Goal: Task Accomplishment & Management: Use online tool/utility

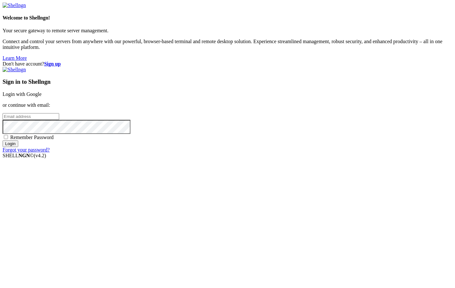
click at [61, 61] on strong "Sign up" at bounding box center [52, 63] width 17 height 5
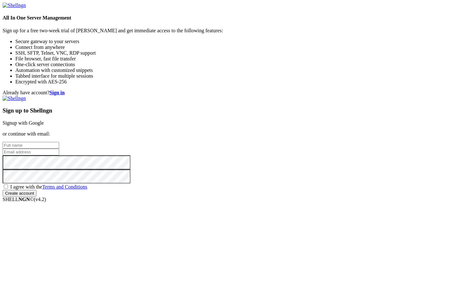
click at [59, 142] on input "text" at bounding box center [31, 145] width 57 height 7
type input "K"
type input "Lukas"
click at [59, 149] on input "email" at bounding box center [31, 152] width 57 height 7
paste input "[EMAIL_ADDRESS][DOMAIN_NAME]"
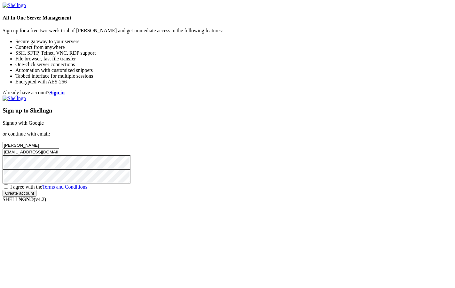
type input "[EMAIL_ADDRESS][DOMAIN_NAME]"
click at [87, 190] on span "I agree with the Terms and Conditions" at bounding box center [48, 186] width 77 height 5
click at [8, 189] on input "I agree with the Terms and Conditions" at bounding box center [6, 187] width 4 height 4
checkbox input "true"
click at [36, 197] on input "Create account" at bounding box center [20, 193] width 34 height 7
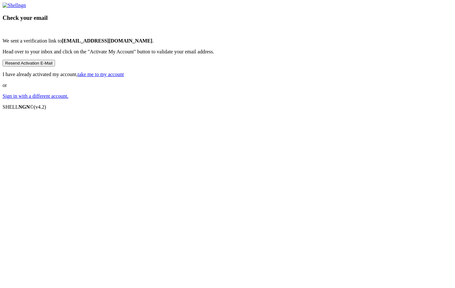
click at [55, 67] on button "Resend Activation E-Mail" at bounding box center [29, 63] width 52 height 7
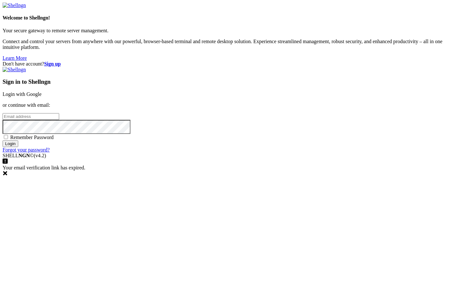
click at [59, 120] on input "email" at bounding box center [31, 116] width 57 height 7
paste input "[EMAIL_ADDRESS][DOMAIN_NAME]"
type input "[EMAIL_ADDRESS][DOMAIN_NAME]"
click at [54, 140] on span "Remember Password" at bounding box center [32, 137] width 44 height 5
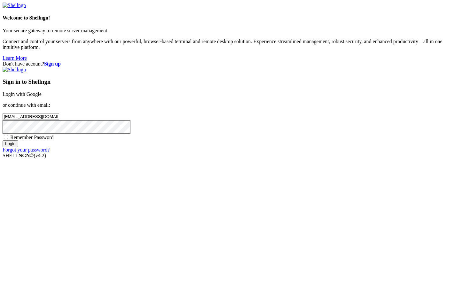
click at [8, 139] on input "Remember Password" at bounding box center [6, 137] width 4 height 4
checkbox input "true"
click at [18, 147] on input "Login" at bounding box center [11, 143] width 16 height 7
click at [59, 120] on input "email" at bounding box center [31, 116] width 57 height 7
paste input "87.121.52.174"
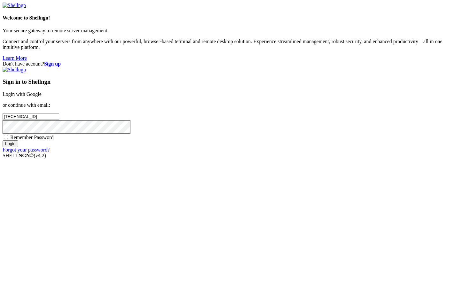
drag, startPoint x: 286, startPoint y: 139, endPoint x: 201, endPoint y: 139, distance: 84.5
click at [203, 139] on div "Don't have account? Sign up Sign in to Shellngn Login with Google or continue w…" at bounding box center [228, 107] width 450 height 92
paste input "lukasandersson2025@pm.me"
type input "lukasandersson2025@pm.me"
click at [3, 140] on input "Login" at bounding box center [11, 143] width 16 height 7
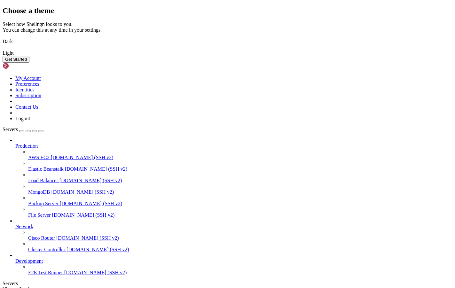
click at [29, 63] on button "Get Started" at bounding box center [16, 59] width 27 height 7
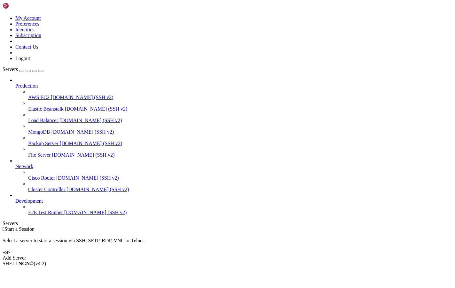
click at [256, 255] on link "Add Server" at bounding box center [228, 258] width 450 height 6
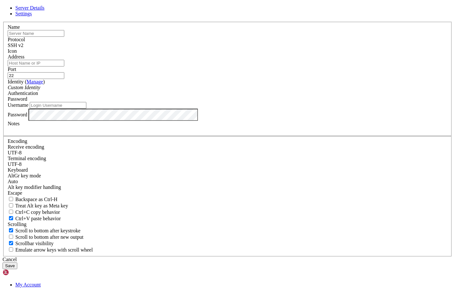
paste input "87.121.52.174"
type input "87.121.52.174"
click at [64, 67] on input "Address" at bounding box center [36, 63] width 57 height 7
paste input "87.121.52.174"
type input "87.121.52.174"
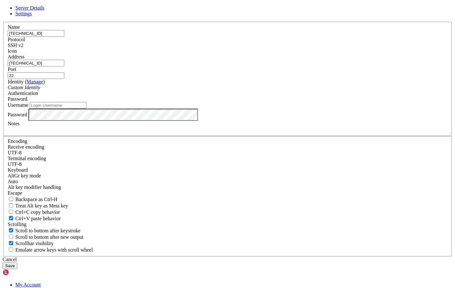
click at [208, 109] on div "Username" at bounding box center [228, 105] width 440 height 7
click at [86, 109] on input "Username" at bounding box center [58, 105] width 57 height 7
type input "root"
click at [17, 263] on button "Save" at bounding box center [10, 266] width 15 height 7
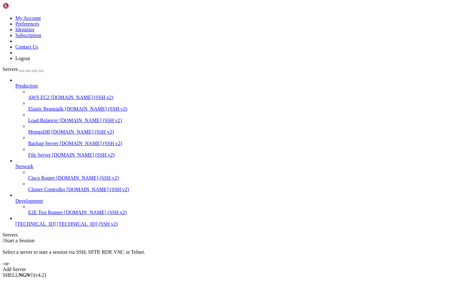
click at [57, 227] on span "87.121.52.174 (SSH v2)" at bounding box center [87, 223] width 61 height 5
